Goal: Information Seeking & Learning: Learn about a topic

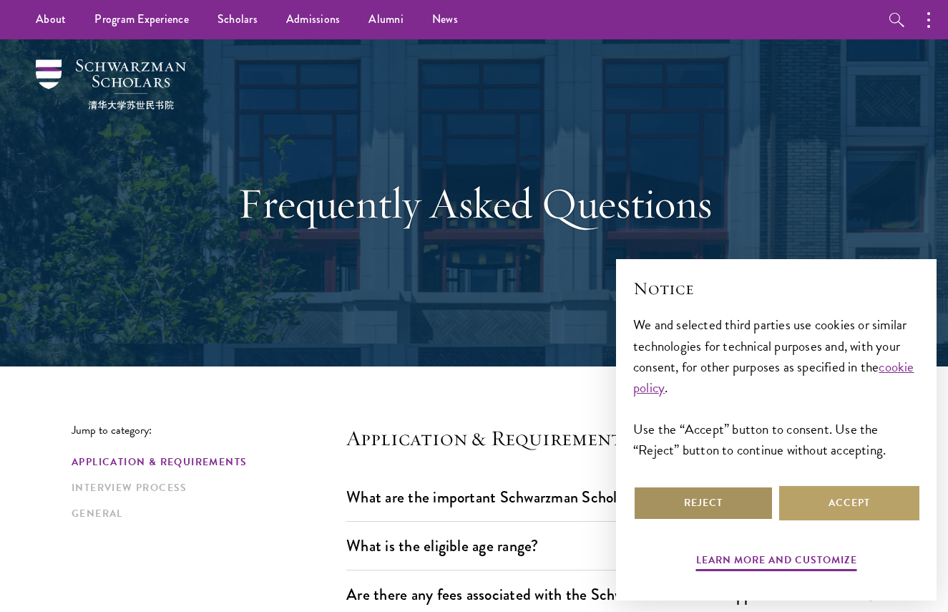
click at [738, 504] on button "Reject" at bounding box center [703, 503] width 140 height 34
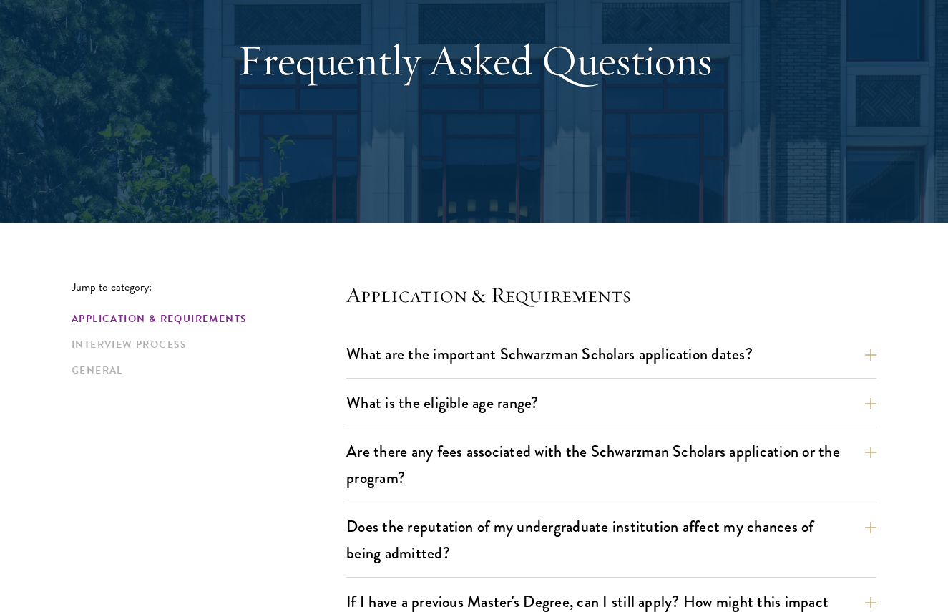
scroll to position [215, 0]
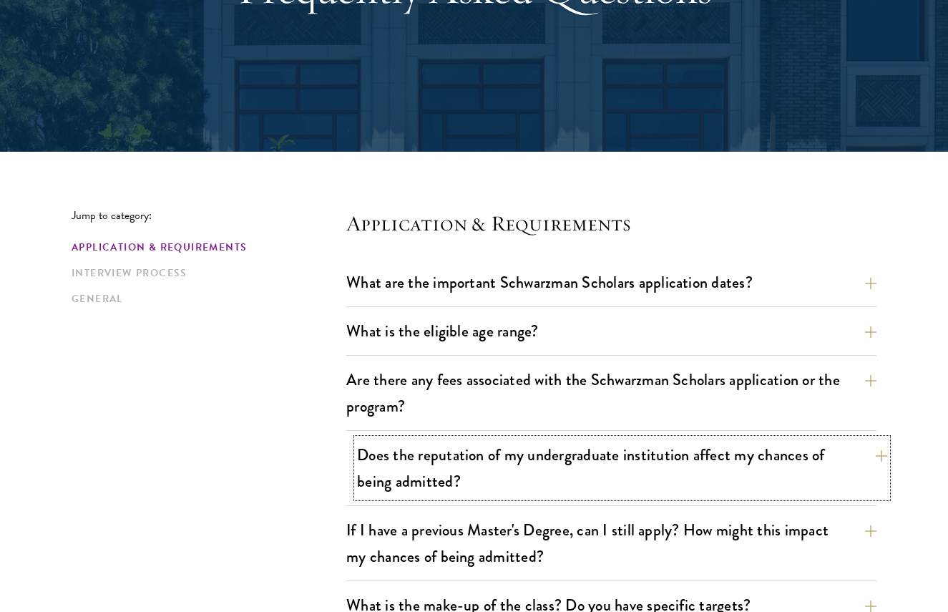
click at [766, 451] on button "Does the reputation of my undergraduate institution affect my chances of being …" at bounding box center [622, 467] width 530 height 59
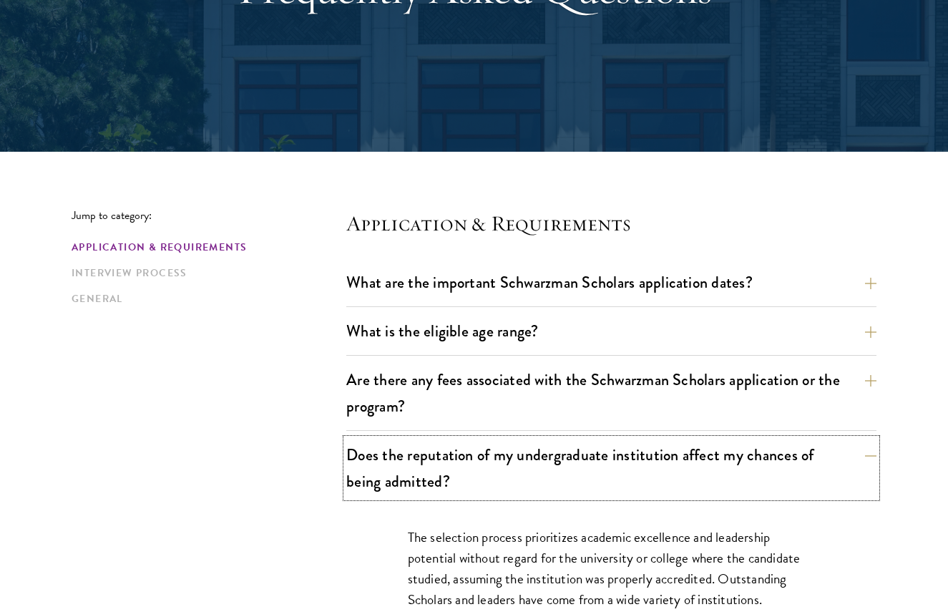
scroll to position [358, 0]
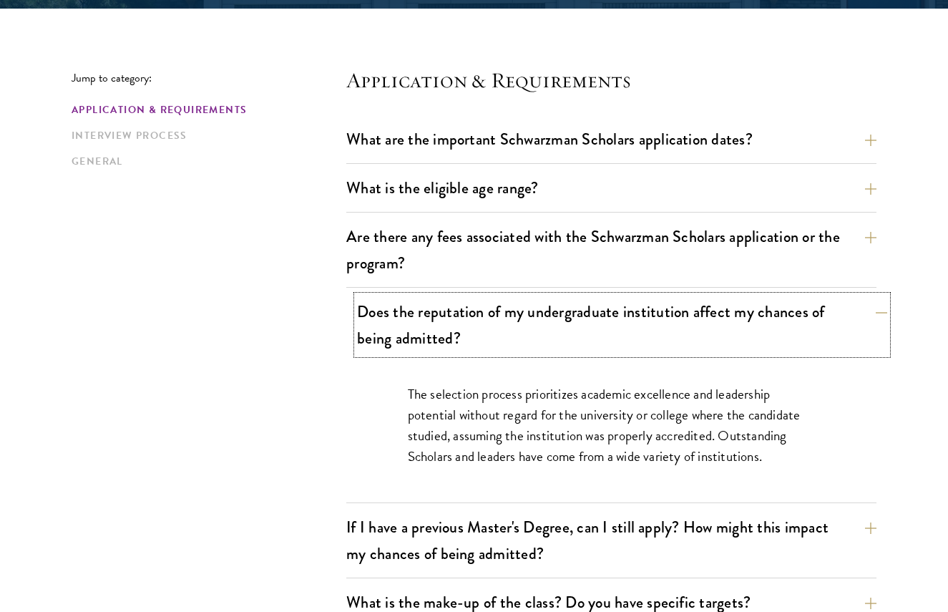
click at [758, 320] on button "Does the reputation of my undergraduate institution affect my chances of being …" at bounding box center [622, 324] width 530 height 59
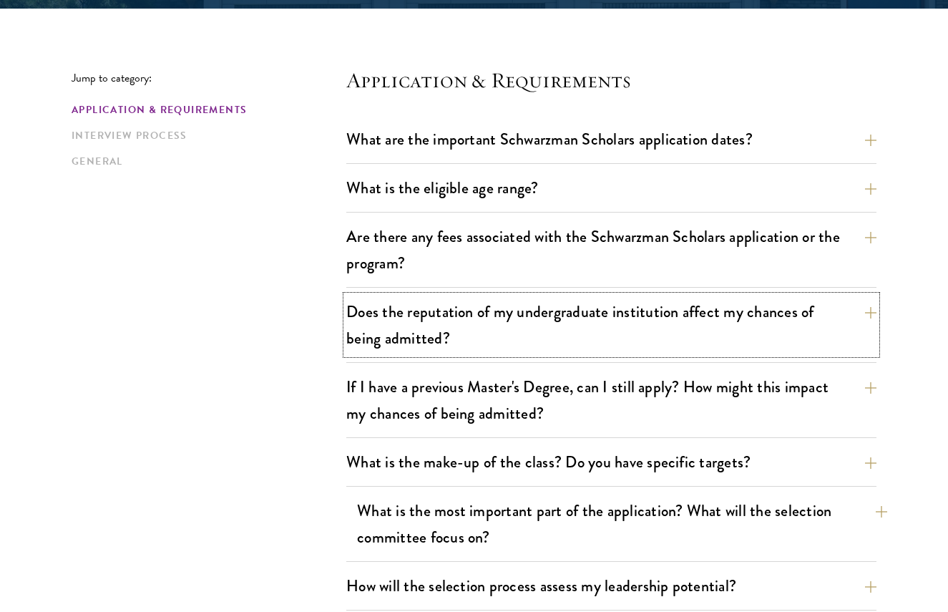
scroll to position [429, 0]
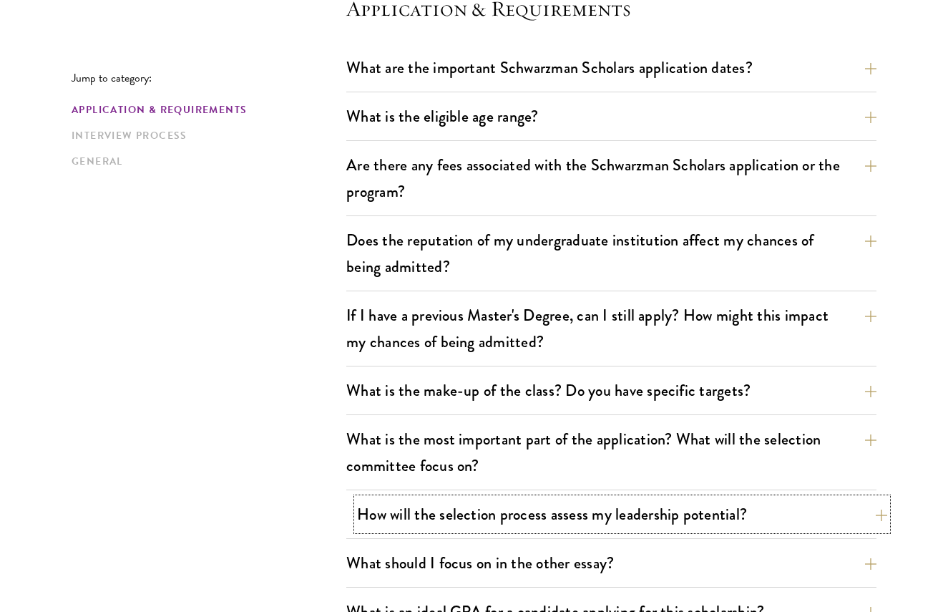
click at [762, 519] on button "How will the selection process assess my leadership potential?" at bounding box center [622, 514] width 530 height 32
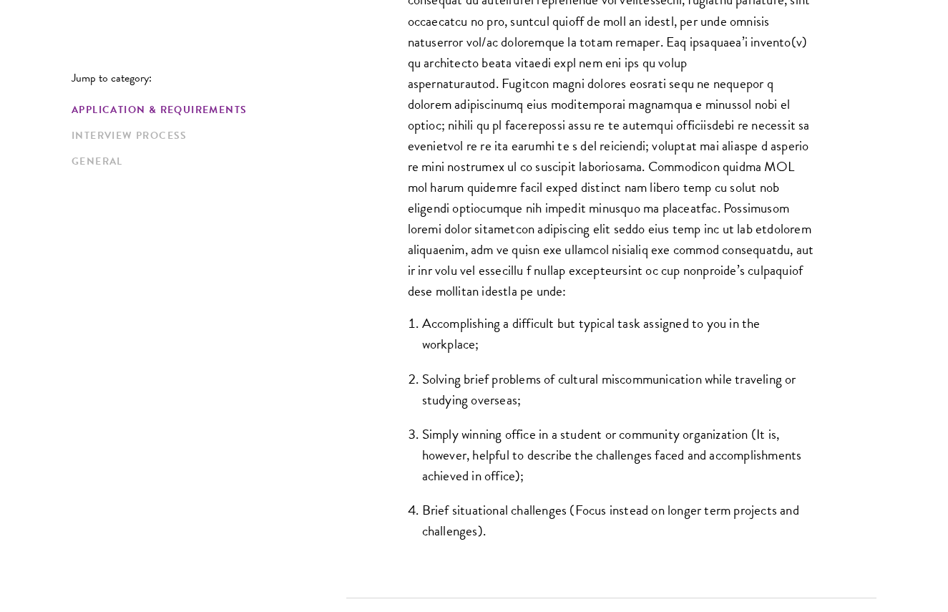
scroll to position [1287, 0]
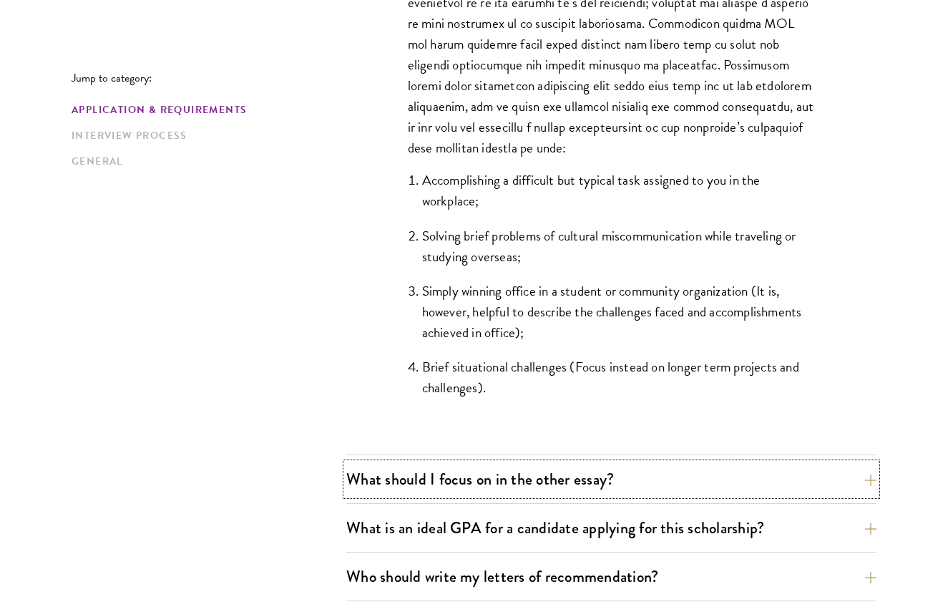
click at [800, 491] on button "What should I focus on in the other essay?" at bounding box center [611, 479] width 530 height 32
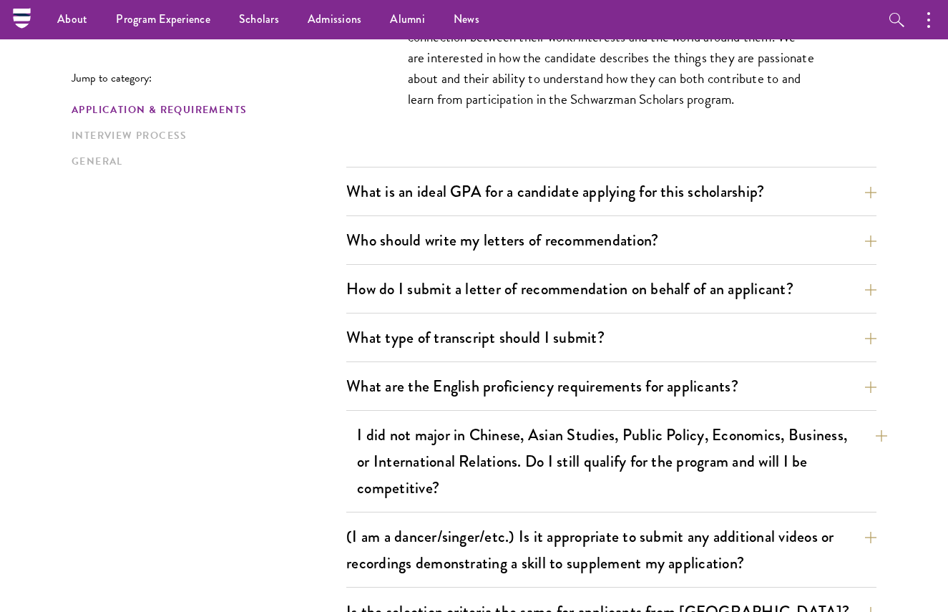
scroll to position [858, 0]
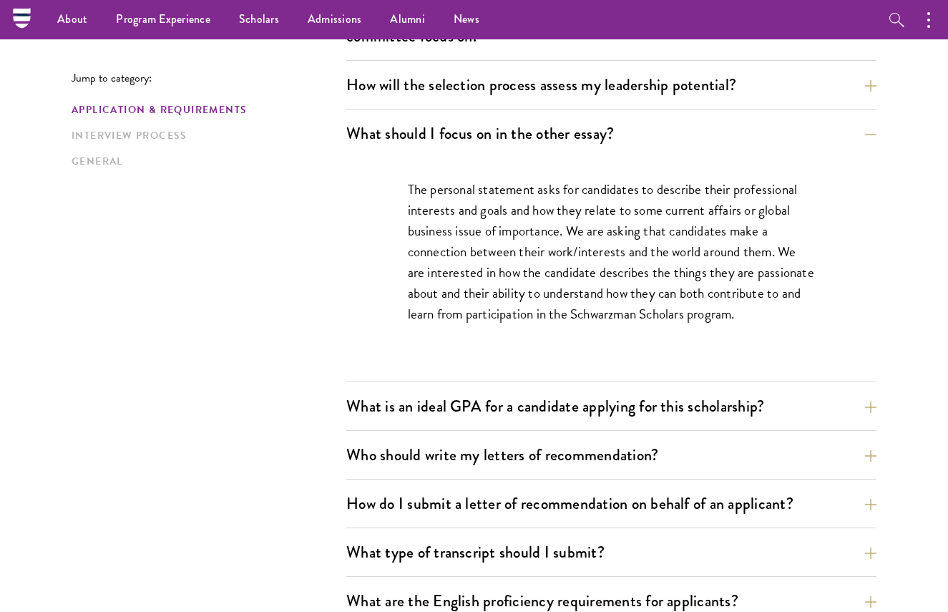
click at [765, 474] on div "Who should write my letters of recommendation? All applicants including Current…" at bounding box center [611, 458] width 530 height 41
click at [763, 460] on button "Who should write my letters of recommendation?" at bounding box center [622, 454] width 530 height 32
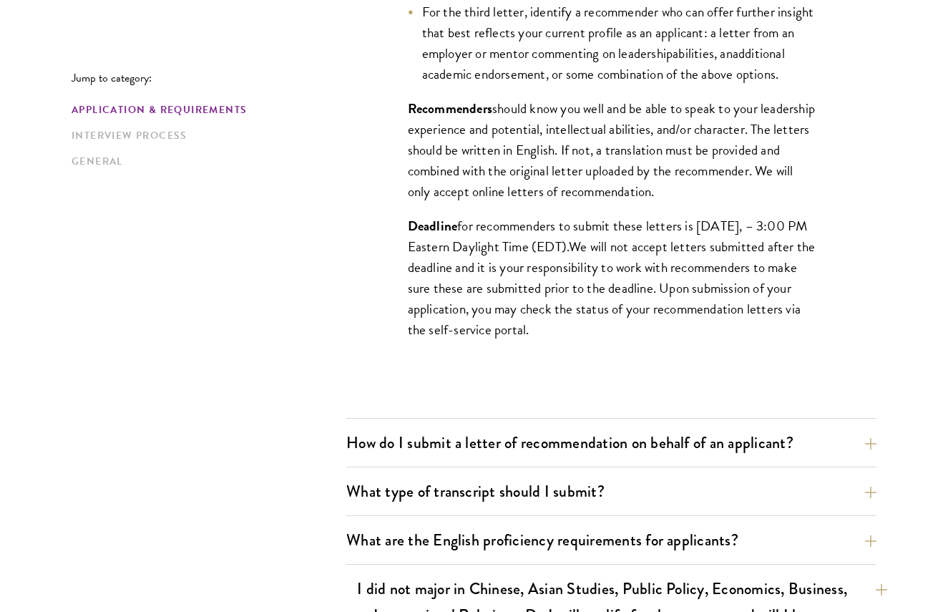
scroll to position [1502, 0]
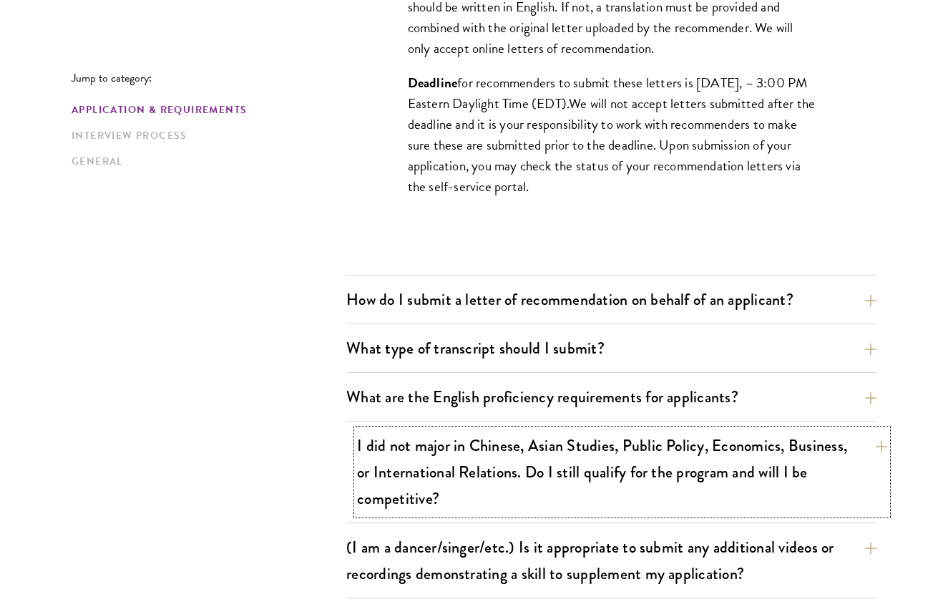
click at [772, 489] on button "I did not major in Chinese, Asian Studies, Public Policy, Economics, Business, …" at bounding box center [622, 471] width 530 height 85
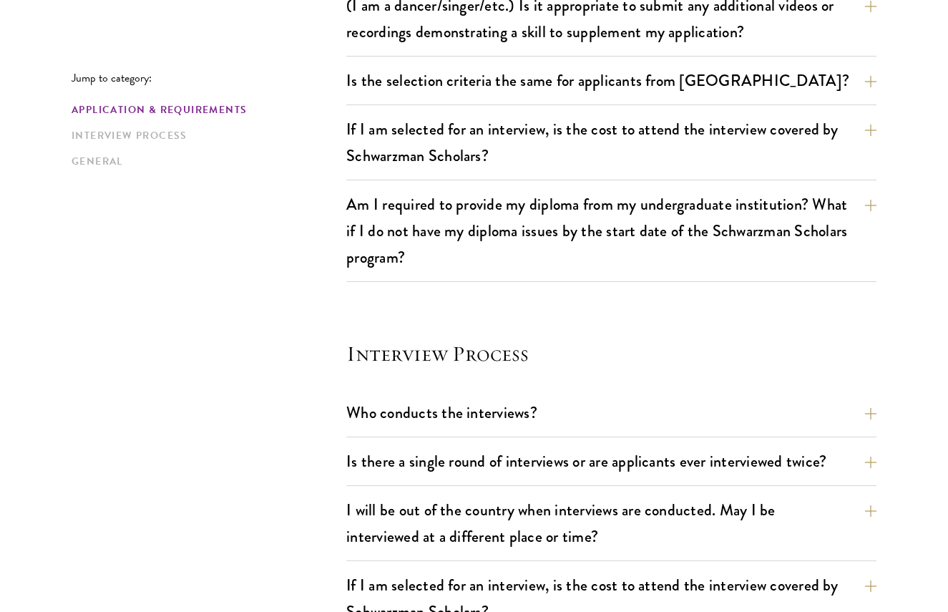
scroll to position [1717, 0]
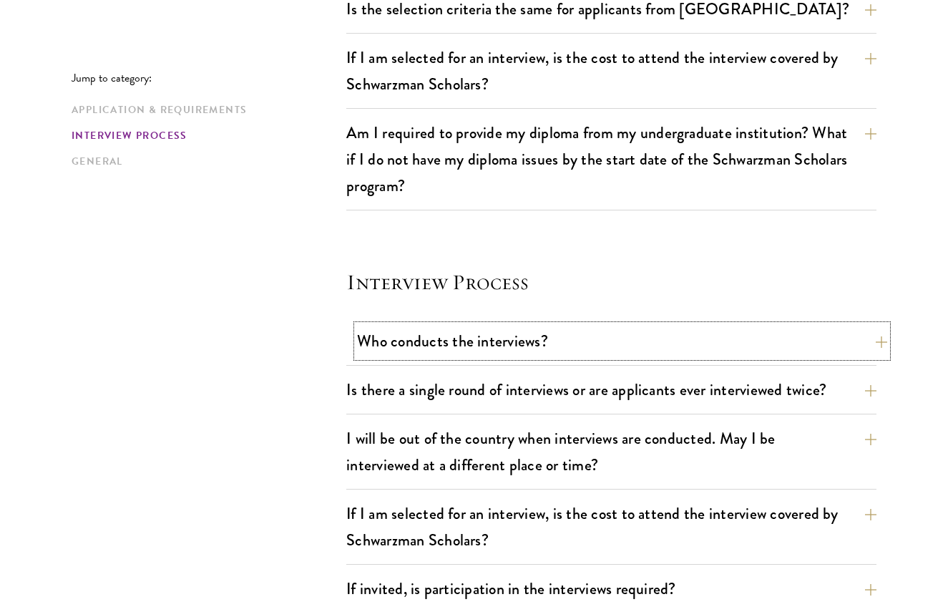
click at [698, 355] on button "Who conducts the interviews?" at bounding box center [622, 341] width 530 height 32
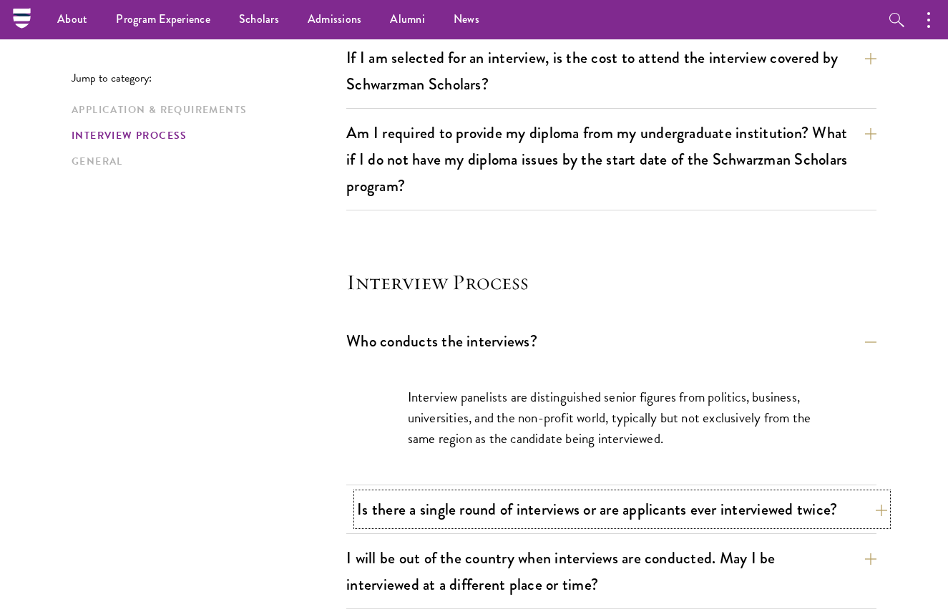
click at [755, 496] on button "Is there a single round of interviews or are applicants ever interviewed twice?" at bounding box center [622, 509] width 530 height 32
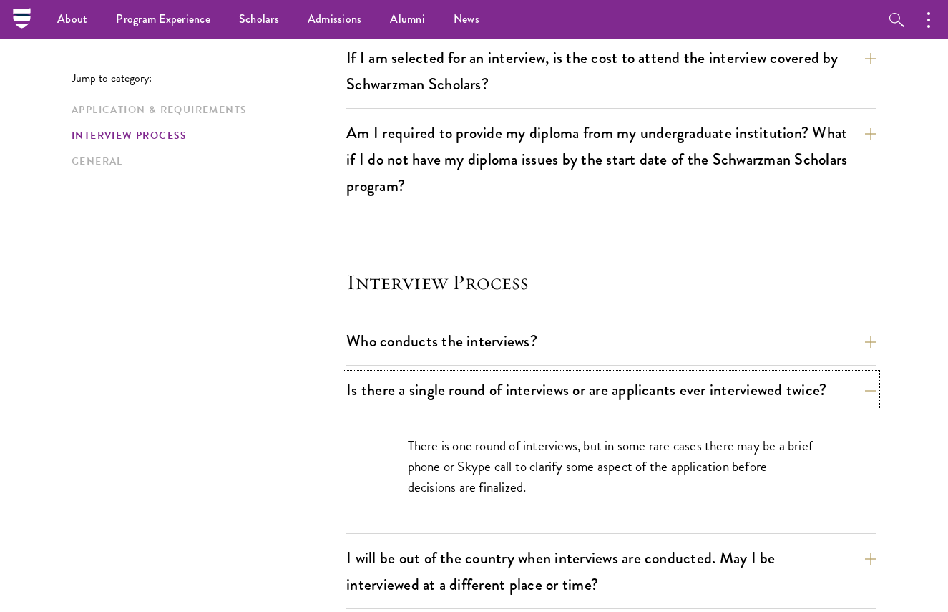
scroll to position [1594, 0]
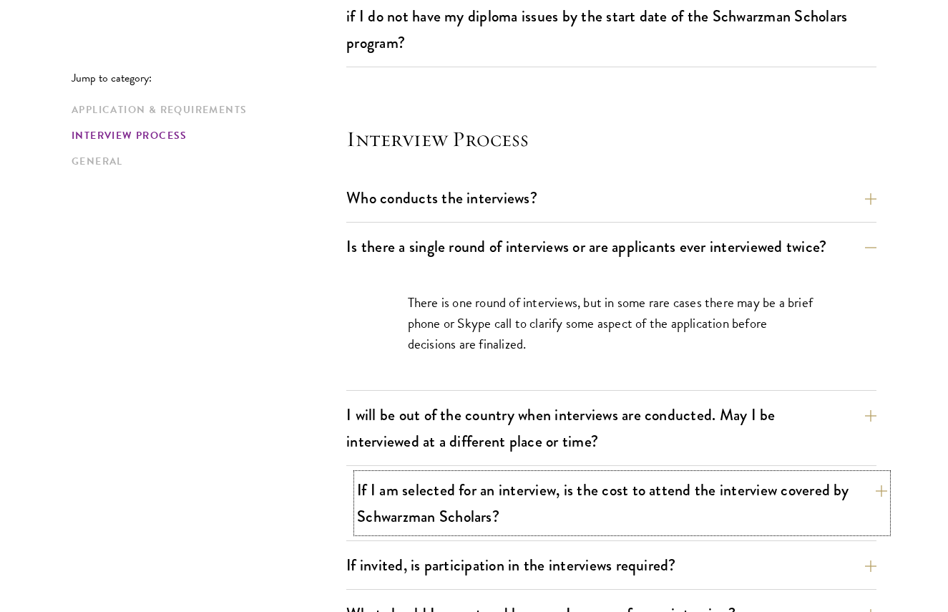
click at [762, 486] on button "If I am selected for an interview, is the cost to attend the interview covered …" at bounding box center [622, 502] width 530 height 59
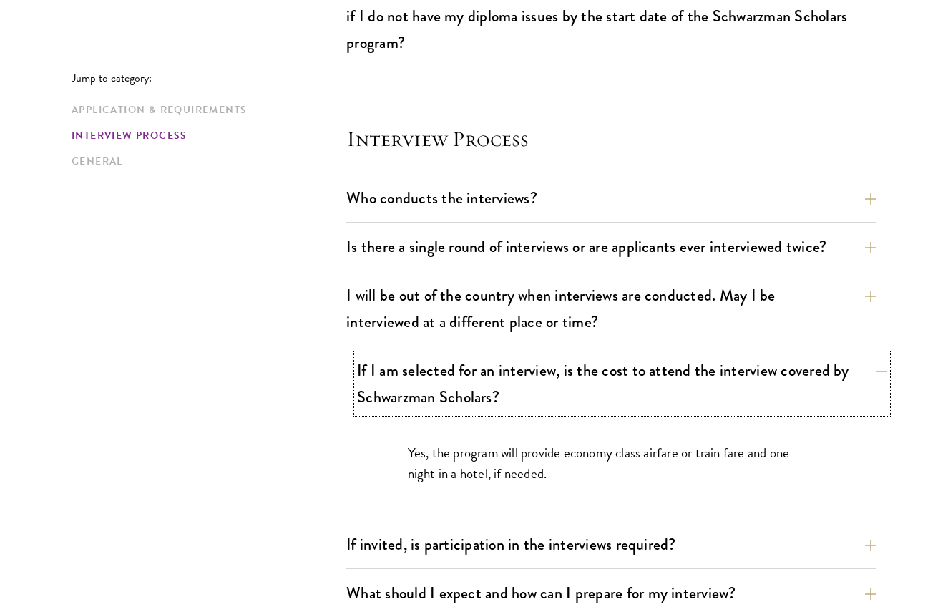
scroll to position [1737, 0]
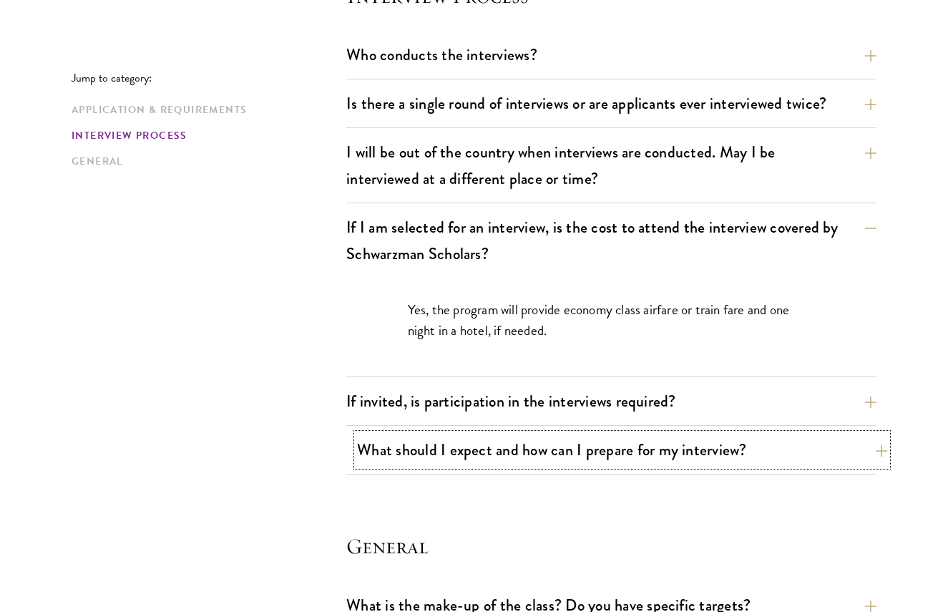
click at [764, 454] on button "What should I expect and how can I prepare for my interview?" at bounding box center [622, 449] width 530 height 32
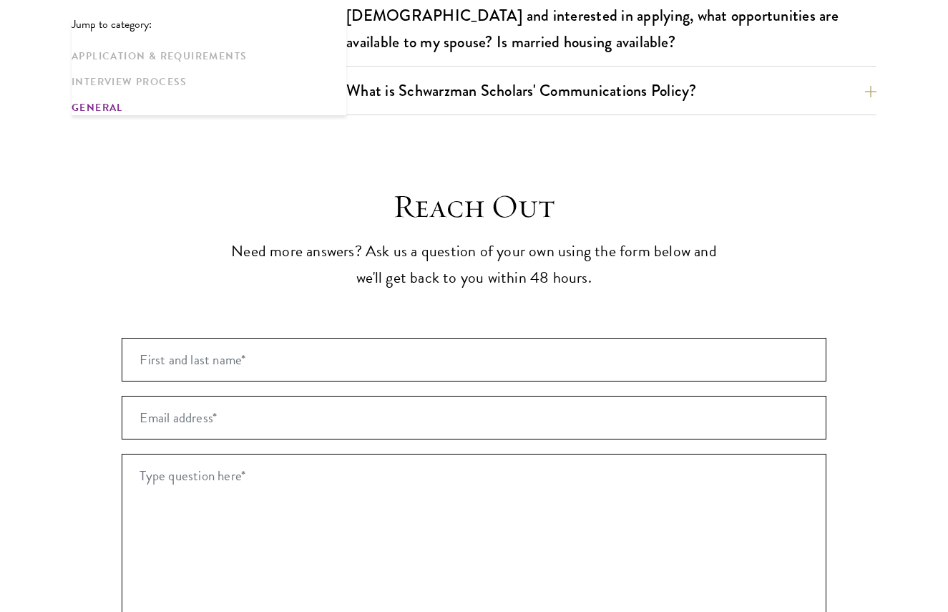
scroll to position [3668, 0]
